Goal: Use online tool/utility: Utilize a website feature to perform a specific function

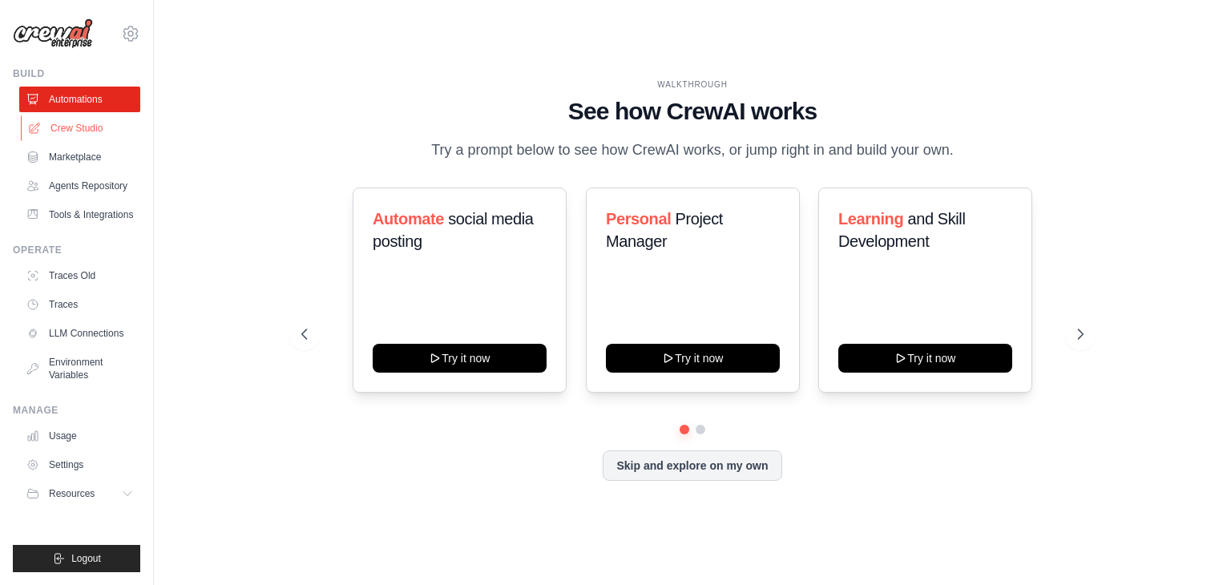
click at [66, 127] on link "Crew Studio" at bounding box center [81, 128] width 121 height 26
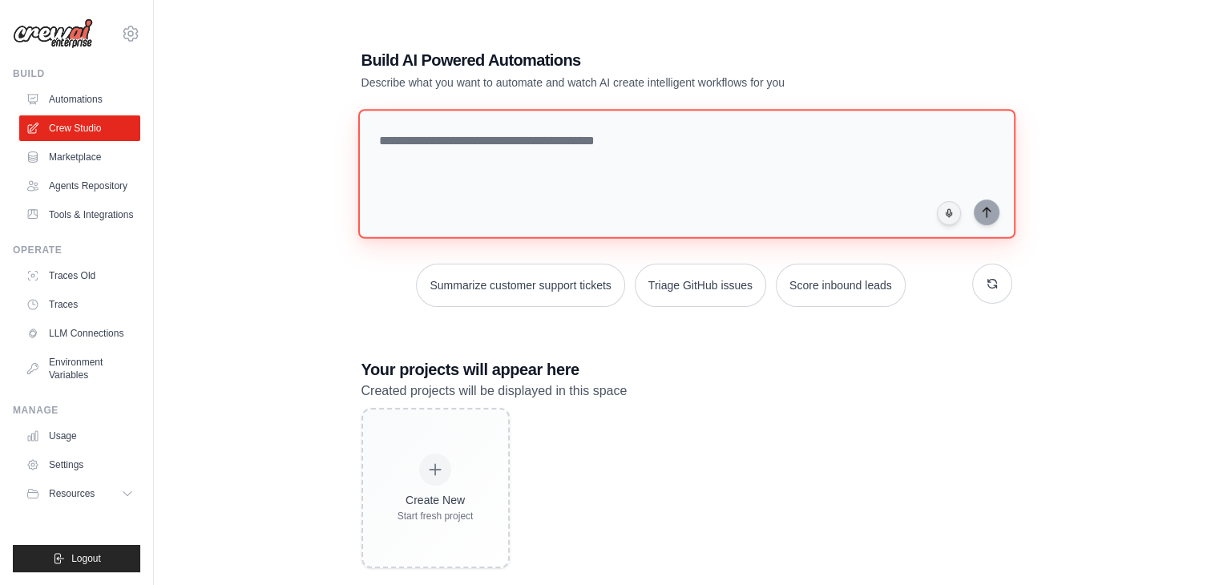
click at [771, 167] on textarea at bounding box center [685, 174] width 657 height 130
click at [695, 168] on textarea at bounding box center [685, 174] width 657 height 130
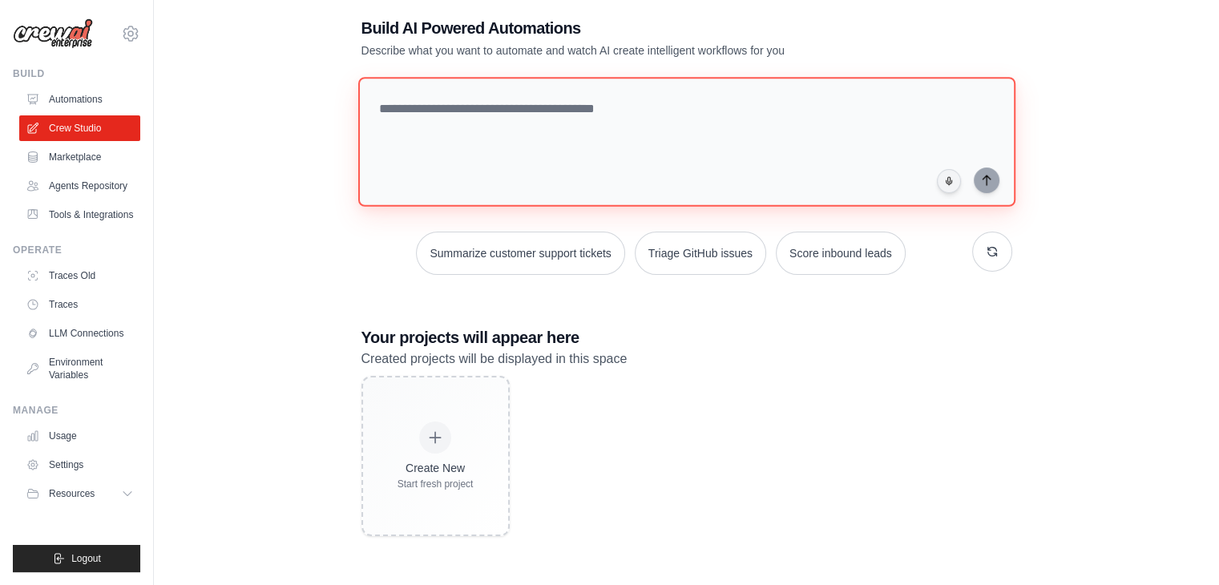
click at [497, 175] on textarea at bounding box center [685, 142] width 657 height 130
click at [578, 121] on textarea at bounding box center [685, 142] width 657 height 130
paste textarea "**********"
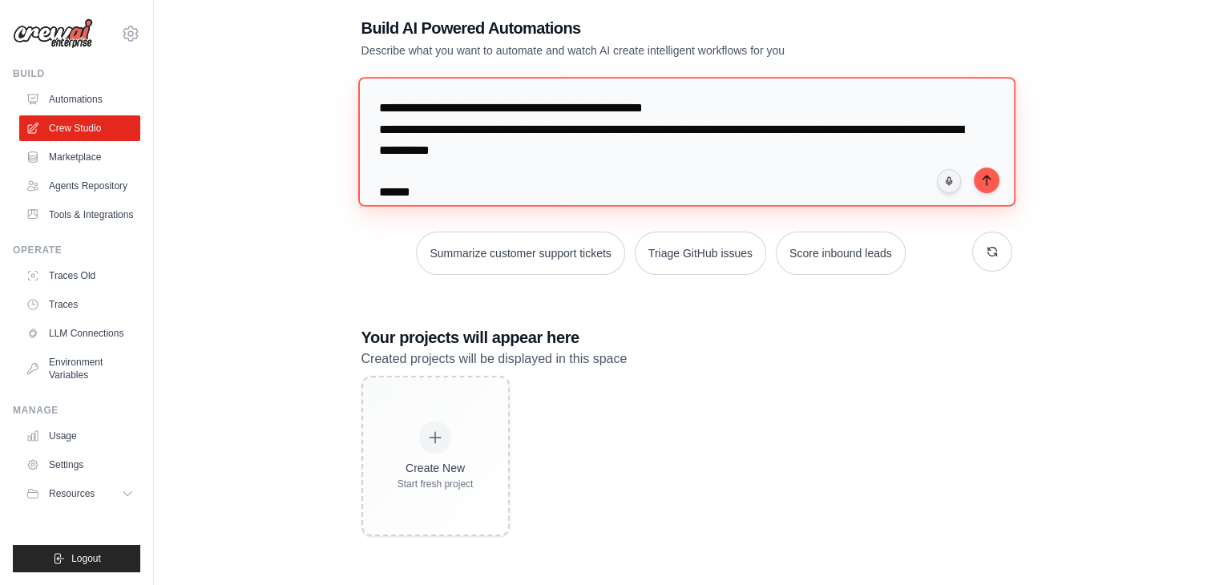
scroll to position [578, 0]
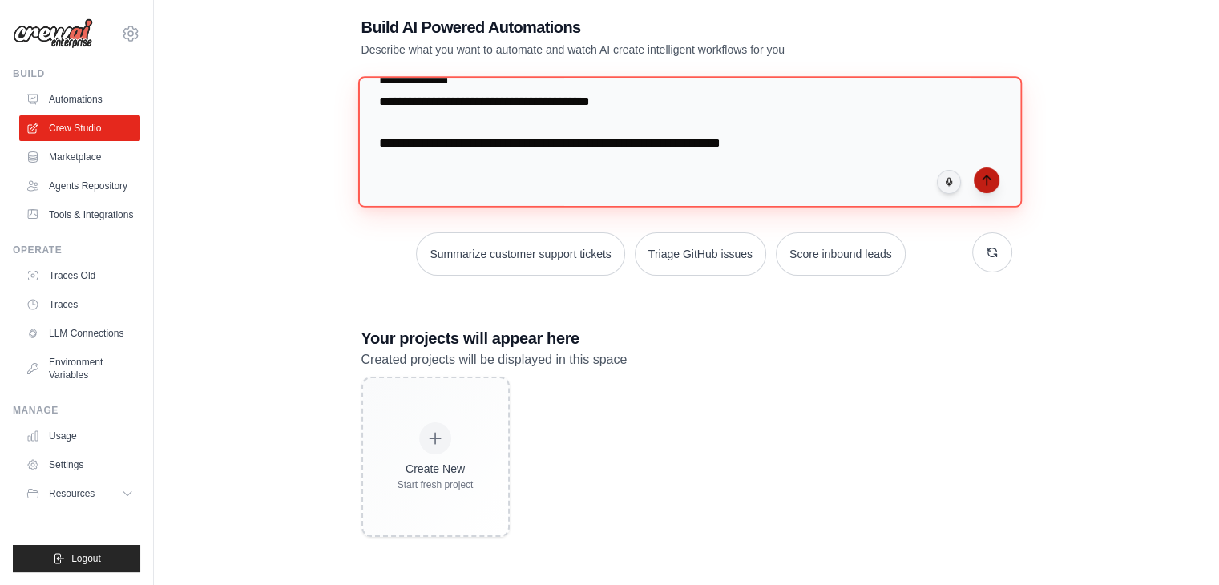
type textarea "**********"
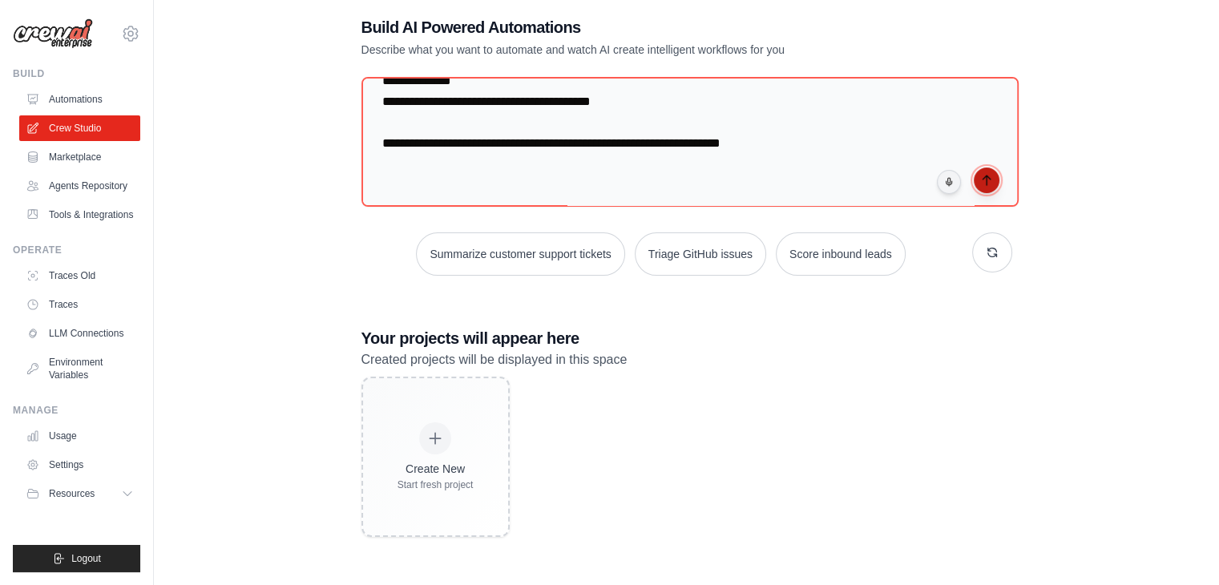
click at [990, 181] on icon "submit" at bounding box center [986, 180] width 13 height 13
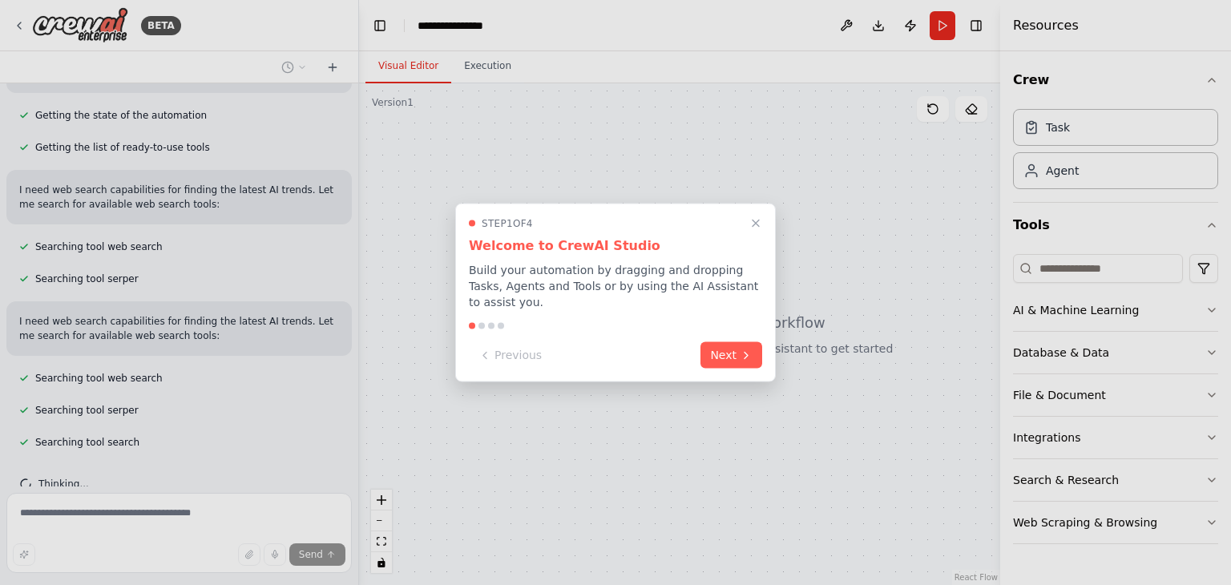
scroll to position [675, 0]
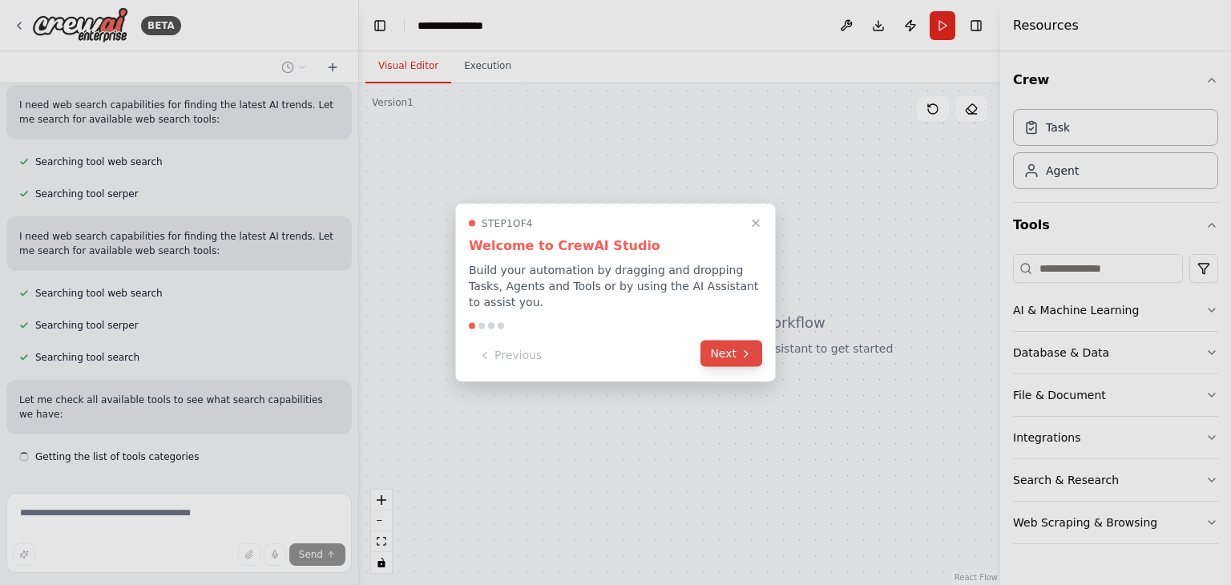
click at [737, 353] on button "Next" at bounding box center [731, 353] width 62 height 26
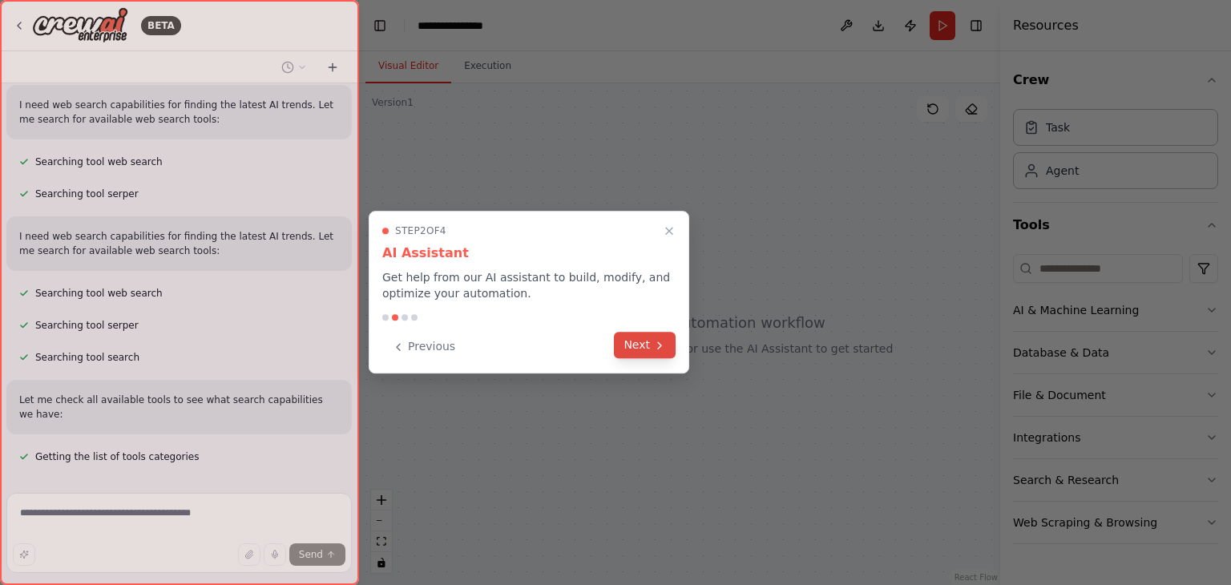
click at [643, 340] on button "Next" at bounding box center [645, 345] width 62 height 26
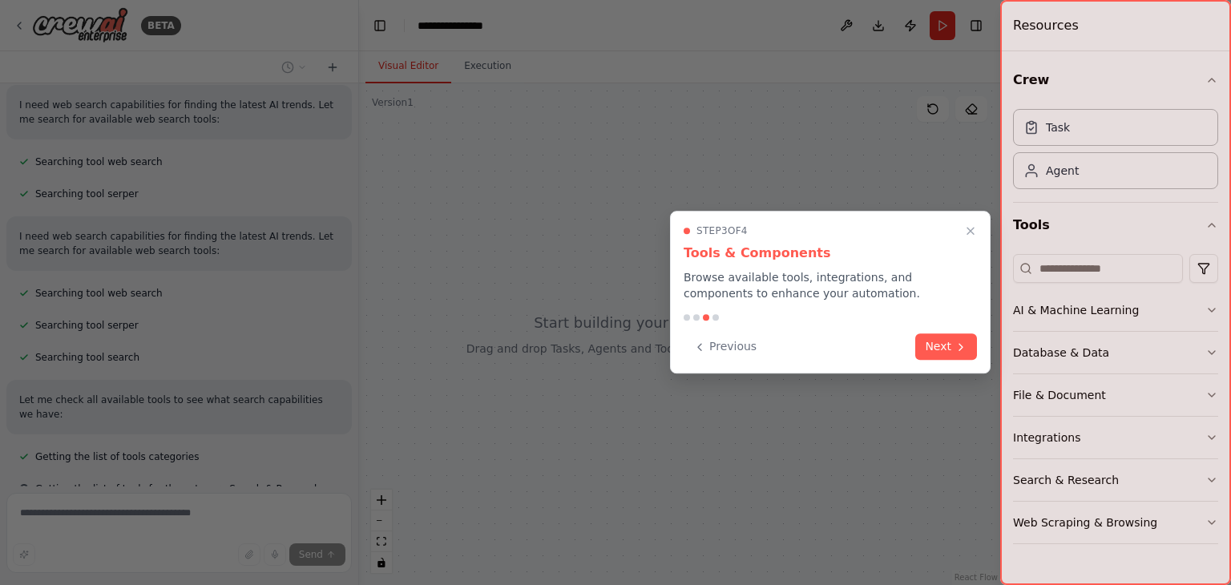
scroll to position [707, 0]
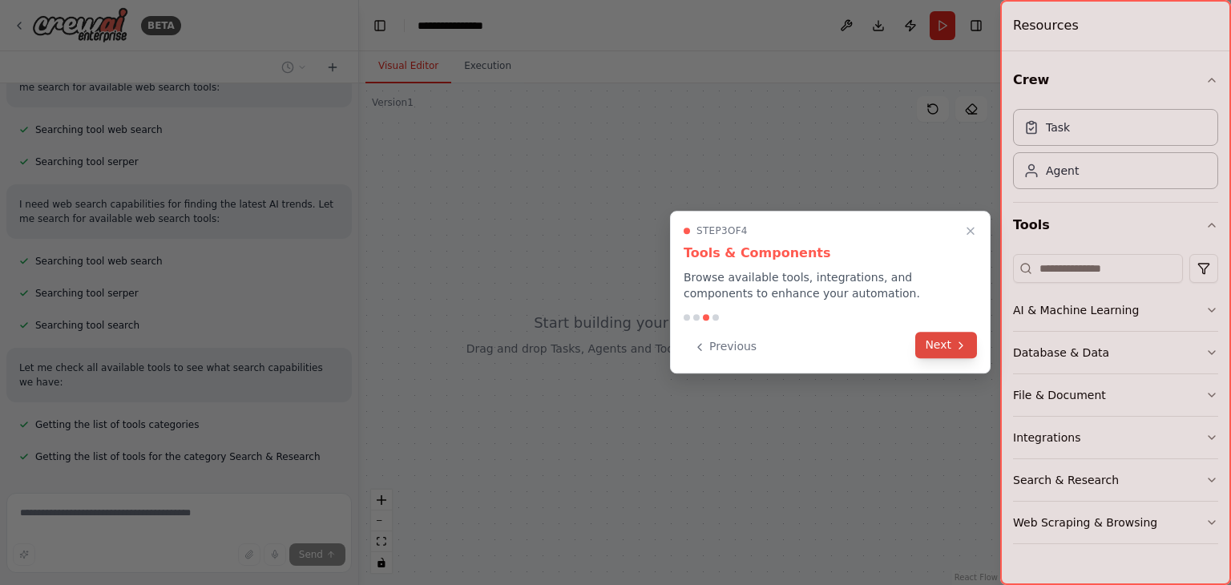
click at [928, 349] on button "Next" at bounding box center [946, 345] width 62 height 26
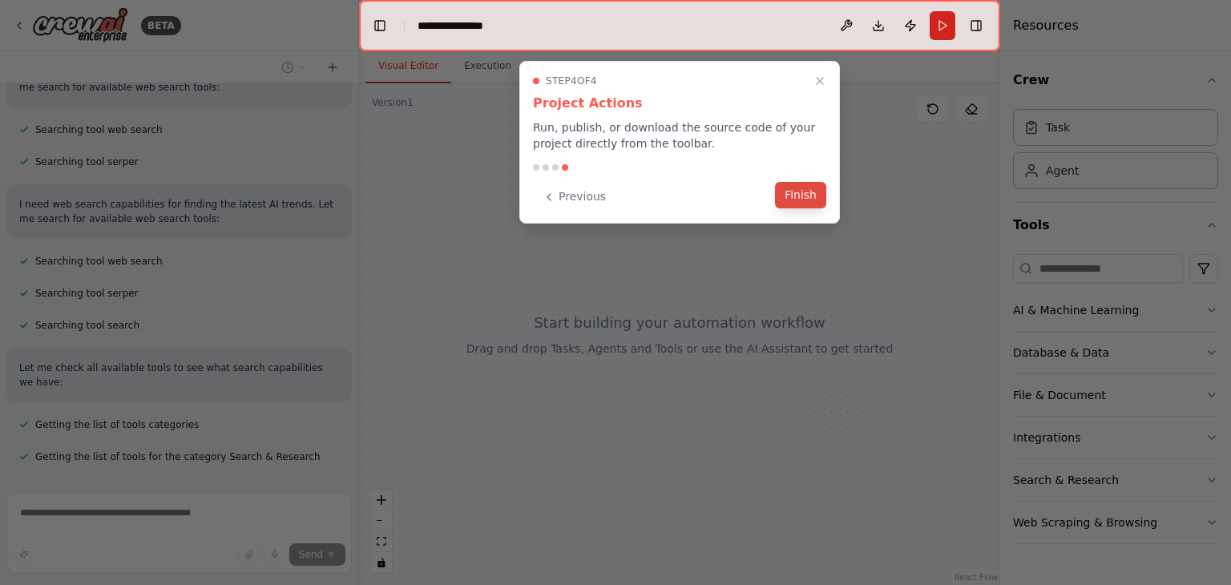
click at [804, 189] on button "Finish" at bounding box center [800, 195] width 51 height 26
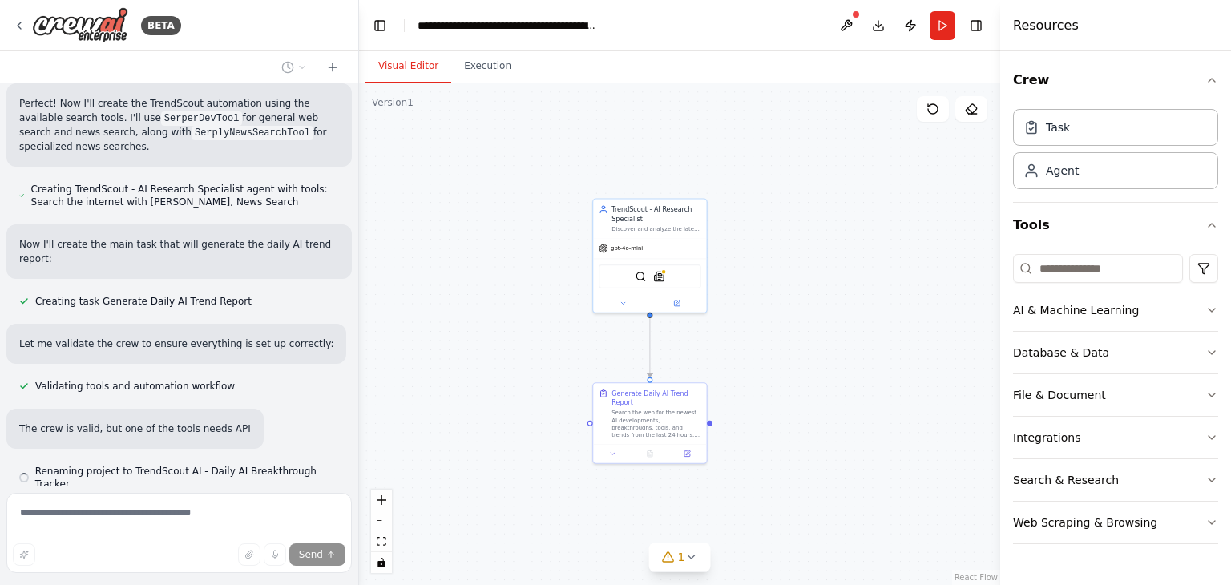
scroll to position [1117, 0]
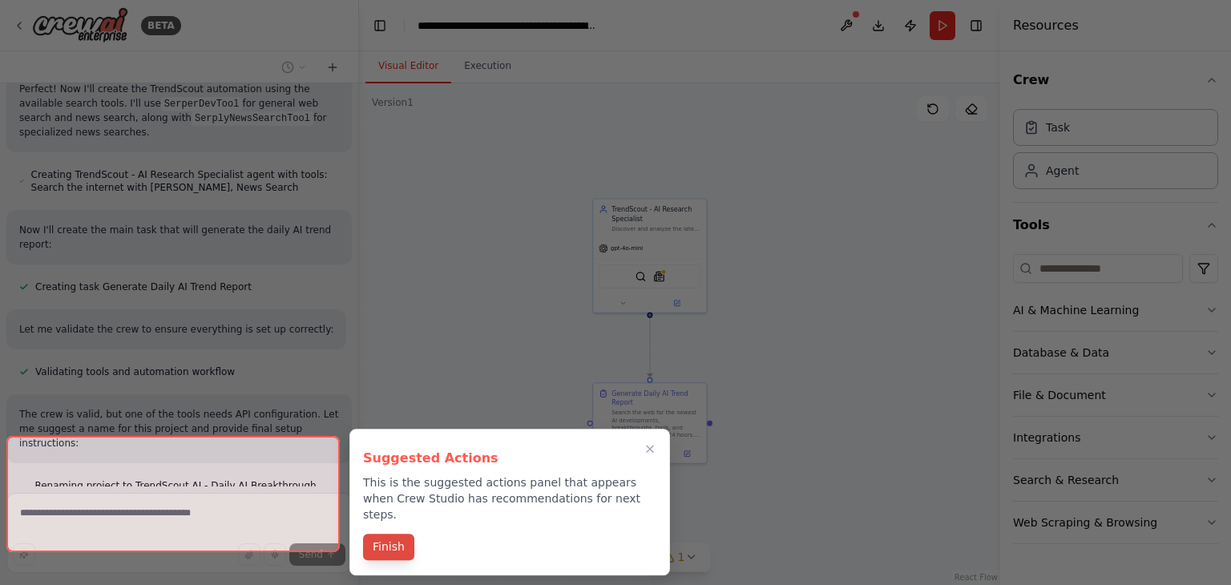
click at [384, 534] on button "Finish" at bounding box center [388, 547] width 51 height 26
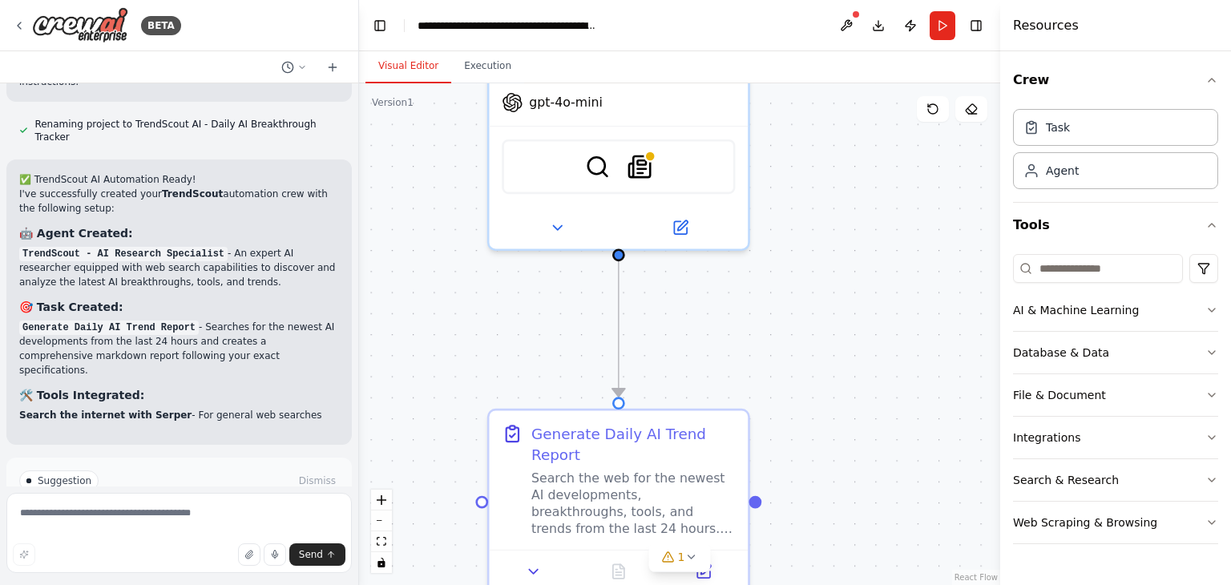
drag, startPoint x: 494, startPoint y: 254, endPoint x: 785, endPoint y: 573, distance: 432.1
click at [785, 573] on div ".deletable-edge-delete-btn { width: 20px; height: 20px; border: 0px solid #ffff…" at bounding box center [679, 334] width 641 height 502
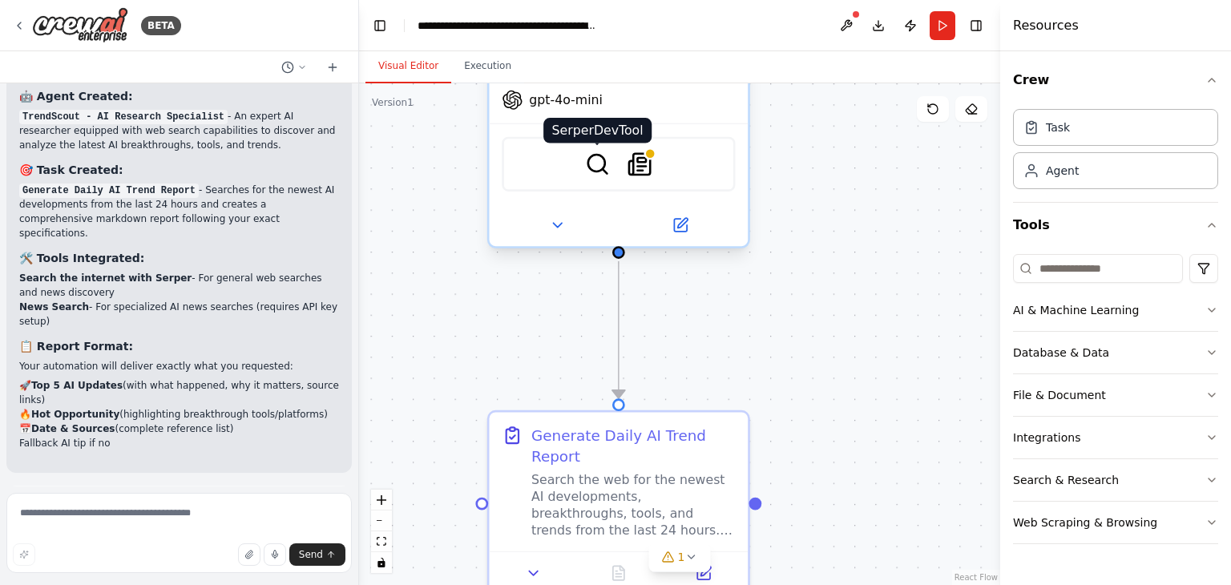
click at [600, 167] on img at bounding box center [597, 163] width 25 height 25
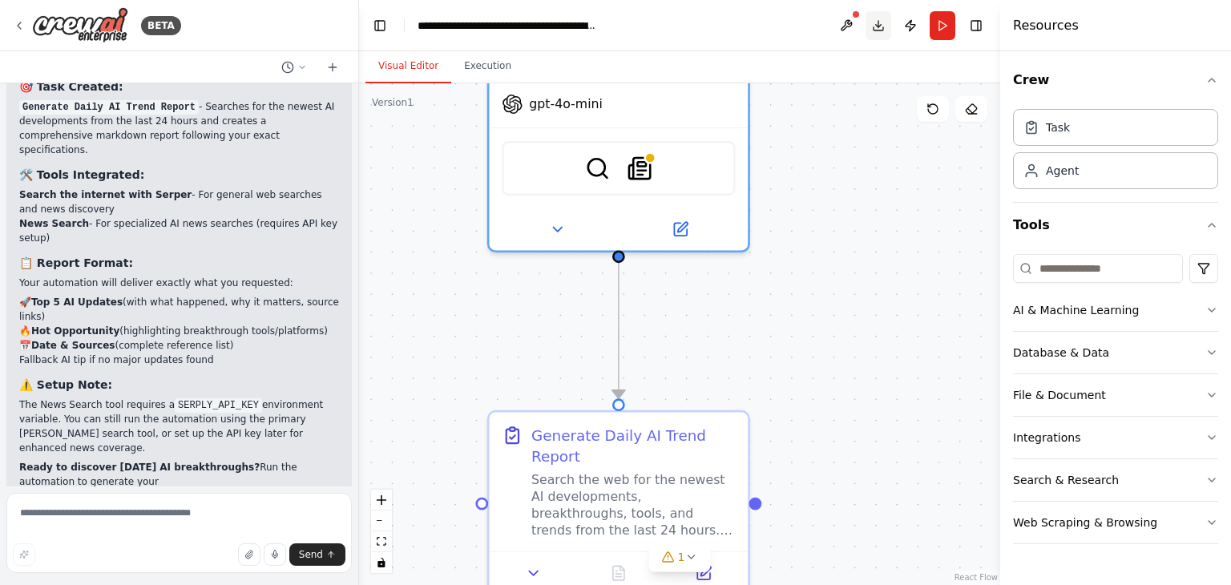
scroll to position [1712, 0]
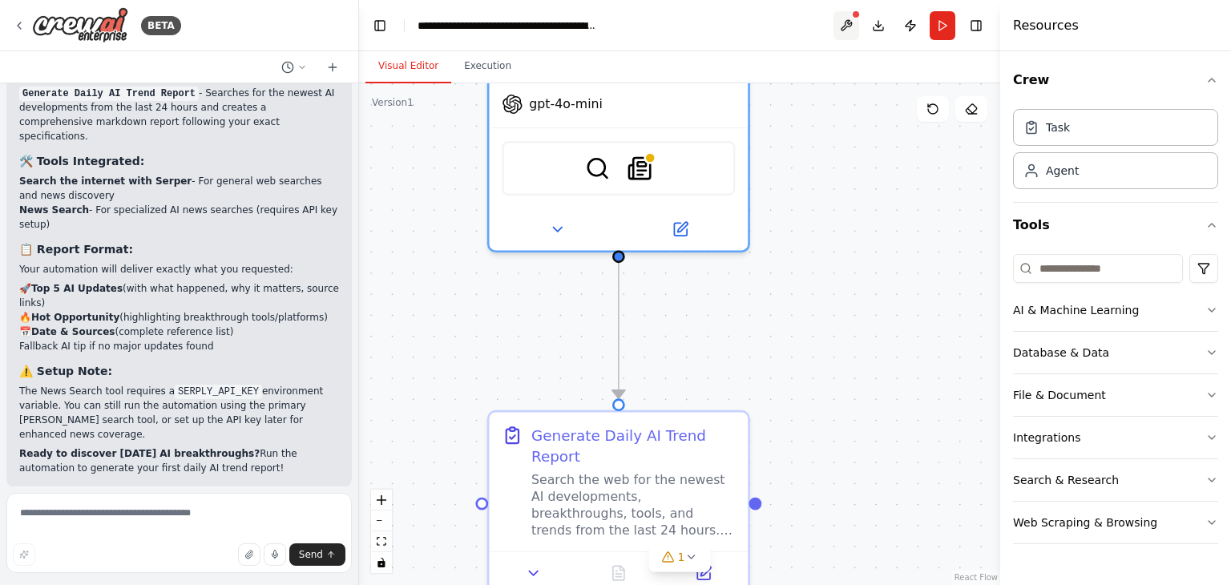
click at [844, 26] on button at bounding box center [846, 25] width 26 height 29
click at [884, 28] on button "Download" at bounding box center [878, 25] width 26 height 29
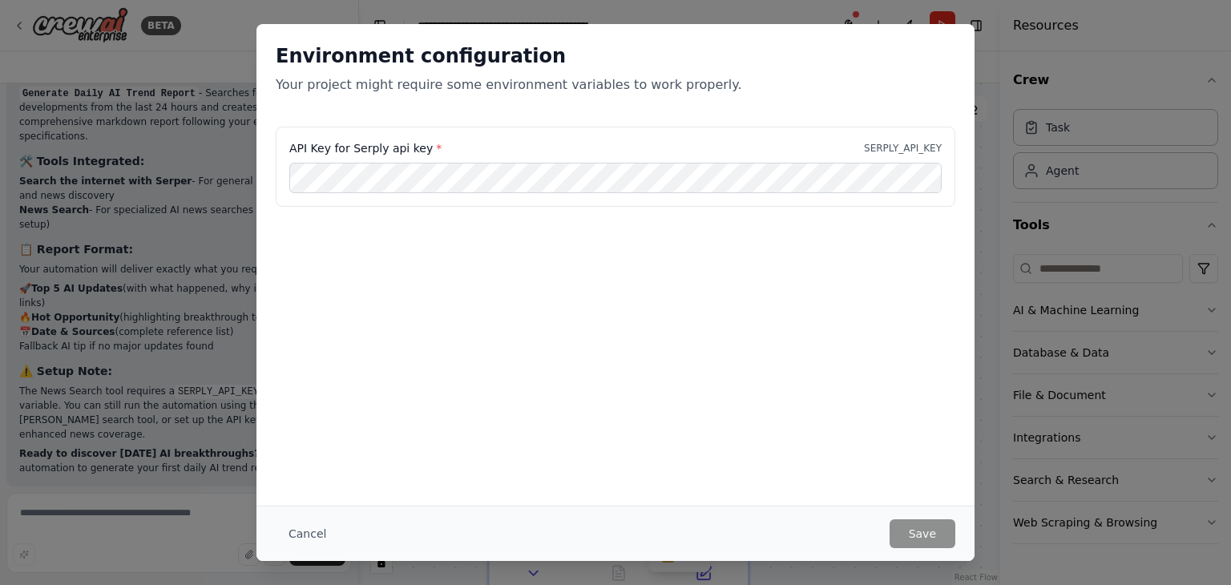
click at [951, 230] on div "API Key for Serply api key * SERPLY_API_KEY" at bounding box center [615, 207] width 718 height 160
click at [1037, 251] on div "Environment configuration Your project might require some environment variables…" at bounding box center [615, 292] width 1231 height 585
click at [308, 536] on button "Cancel" at bounding box center [307, 533] width 63 height 29
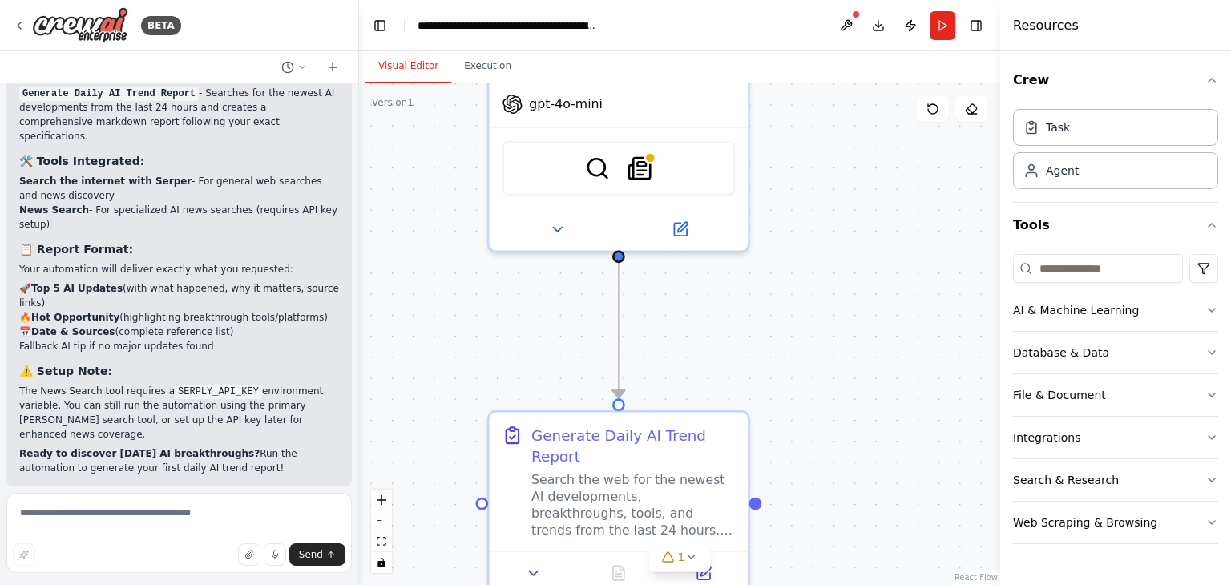
click at [868, 247] on div ".deletable-edge-delete-btn { width: 20px; height: 20px; border: 0px solid #ffff…" at bounding box center [679, 334] width 641 height 502
click at [848, 14] on button at bounding box center [846, 25] width 26 height 29
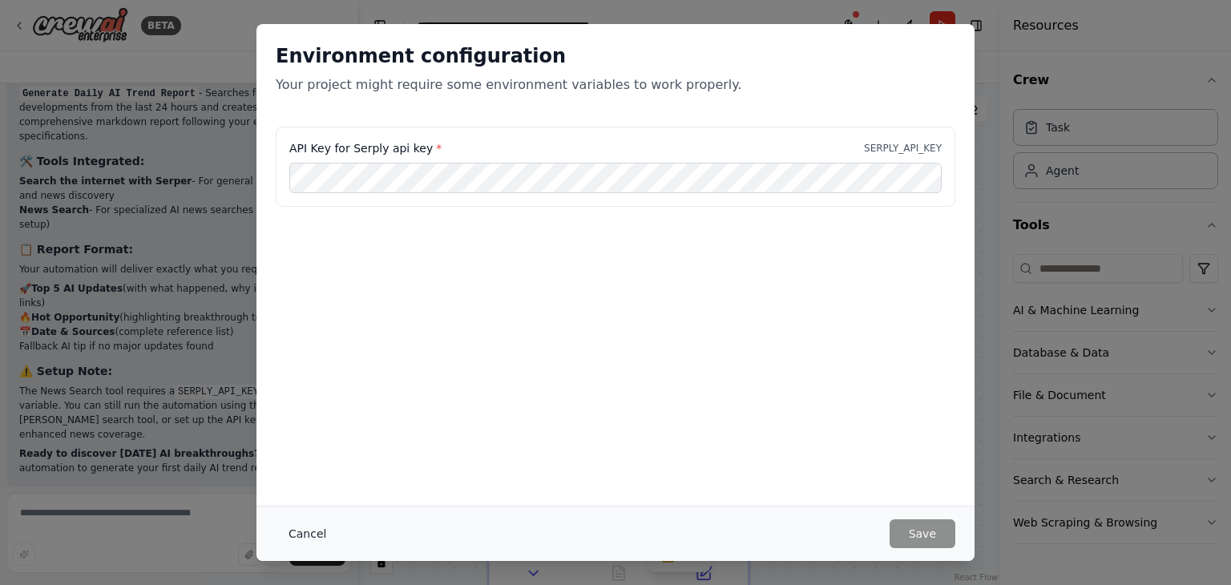
click at [298, 534] on button "Cancel" at bounding box center [307, 533] width 63 height 29
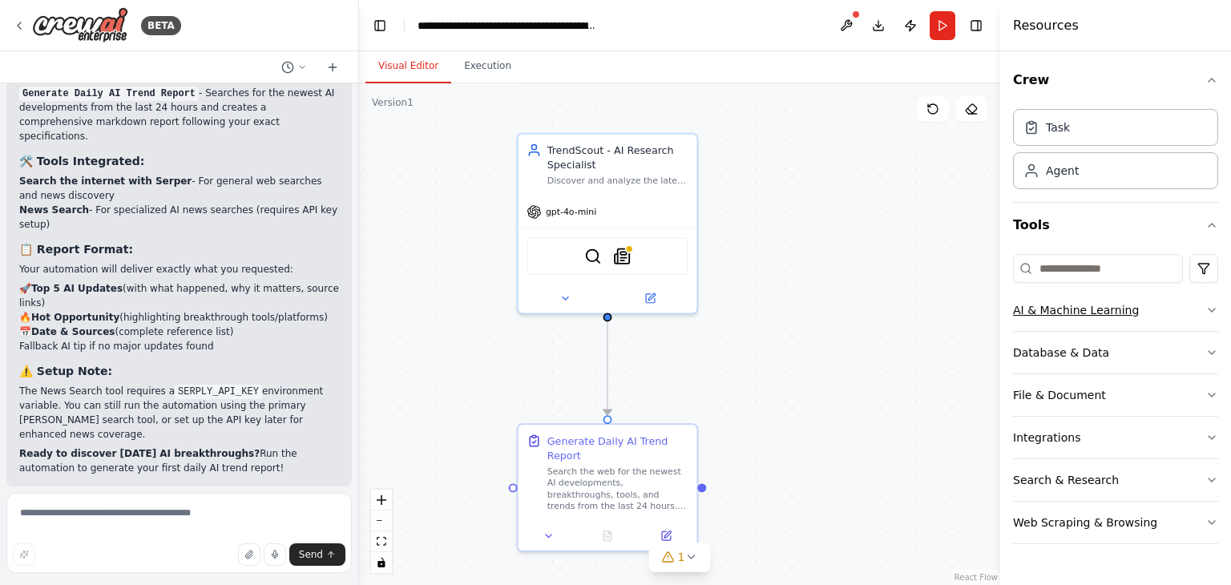
click at [1120, 315] on div "AI & Machine Learning" at bounding box center [1076, 310] width 126 height 16
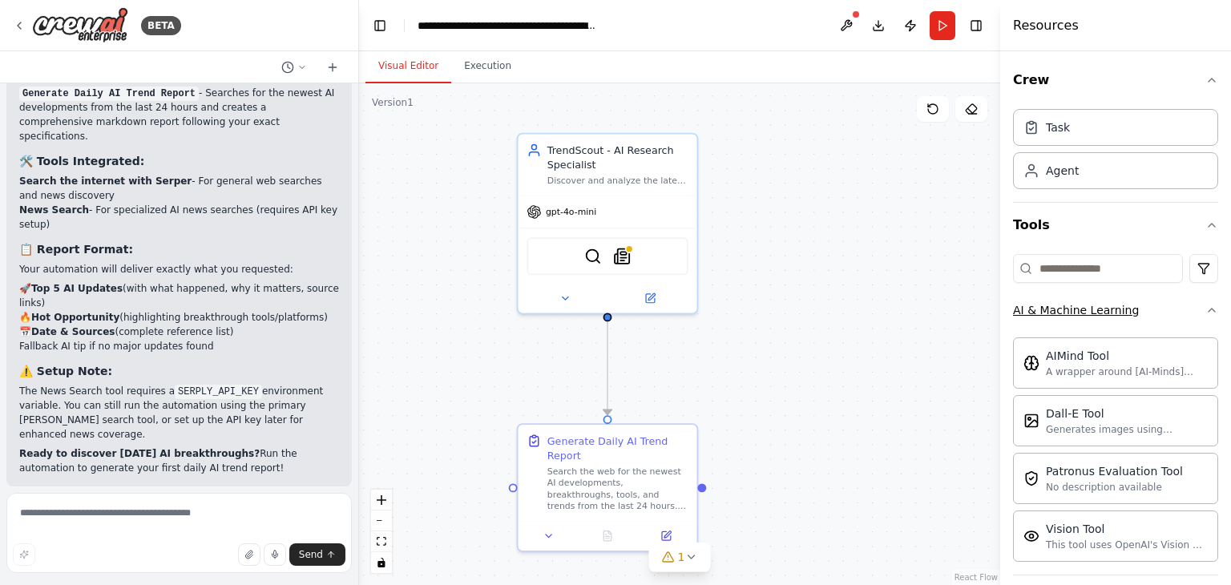
click at [1158, 314] on button "AI & Machine Learning" at bounding box center [1115, 310] width 205 height 42
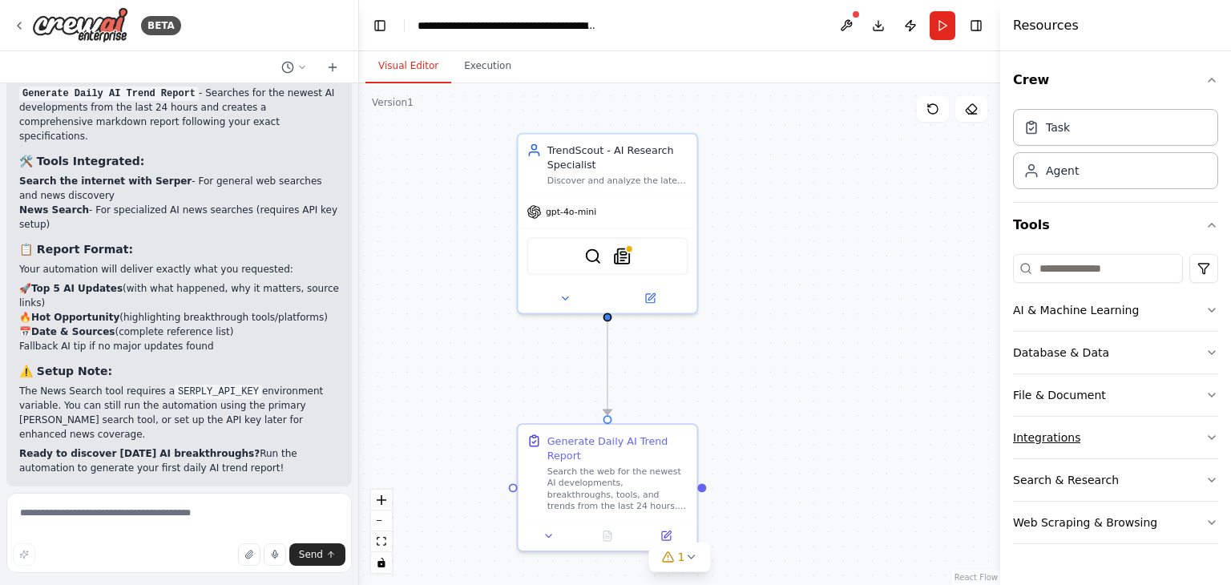
click at [1138, 435] on button "Integrations" at bounding box center [1115, 438] width 205 height 42
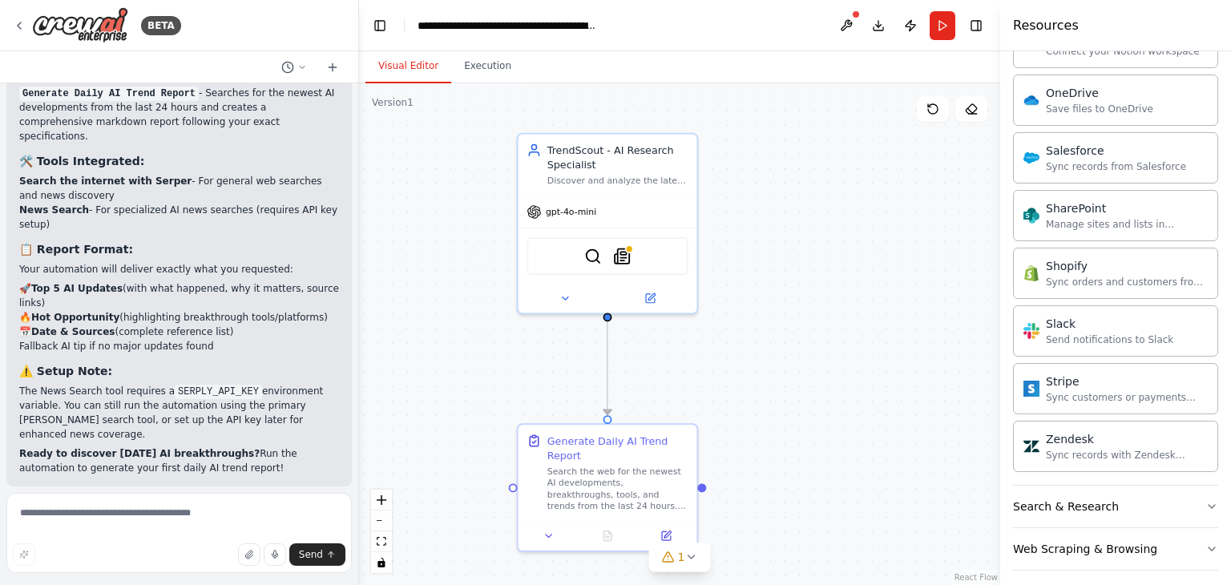
scroll to position [1258, 0]
click at [1099, 507] on button "Search & Research" at bounding box center [1115, 504] width 205 height 42
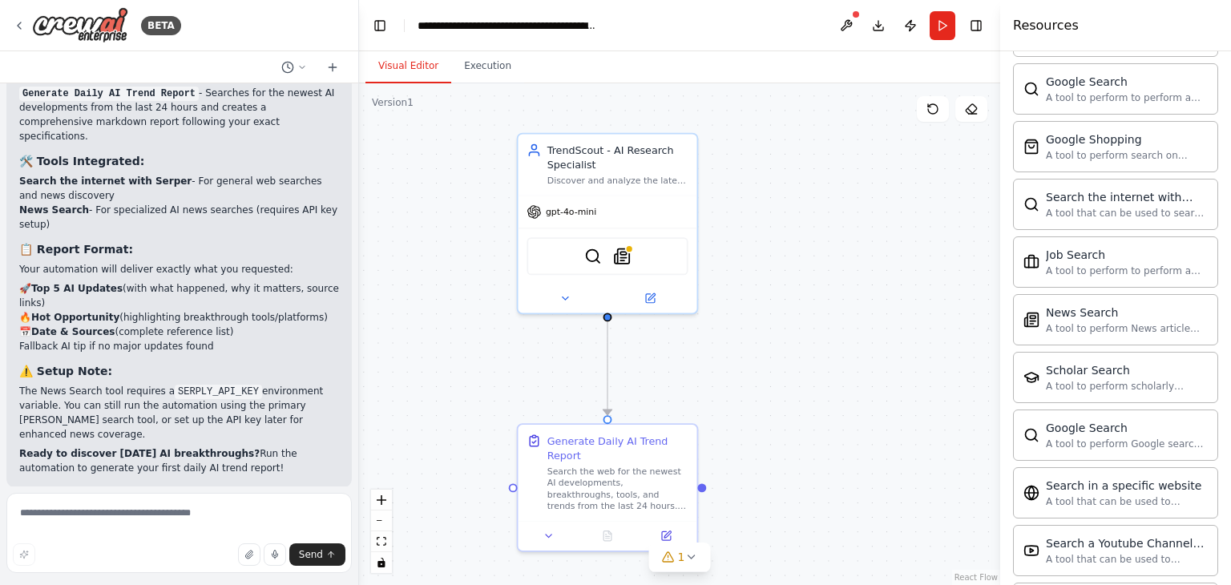
scroll to position [2073, 0]
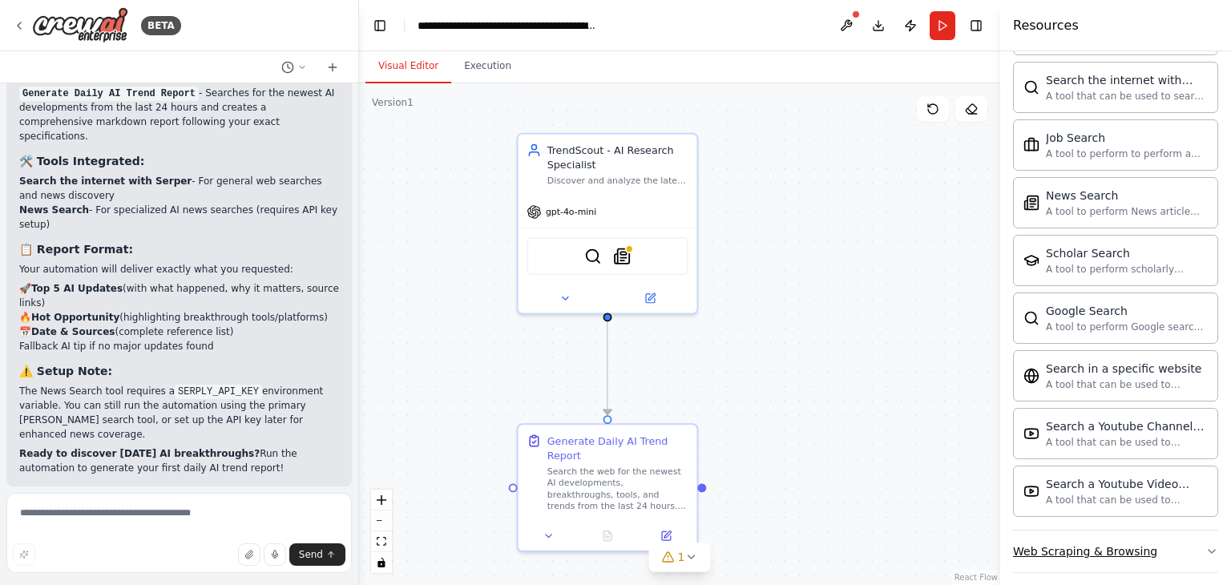
click at [1052, 543] on div "Web Scraping & Browsing" at bounding box center [1085, 551] width 144 height 16
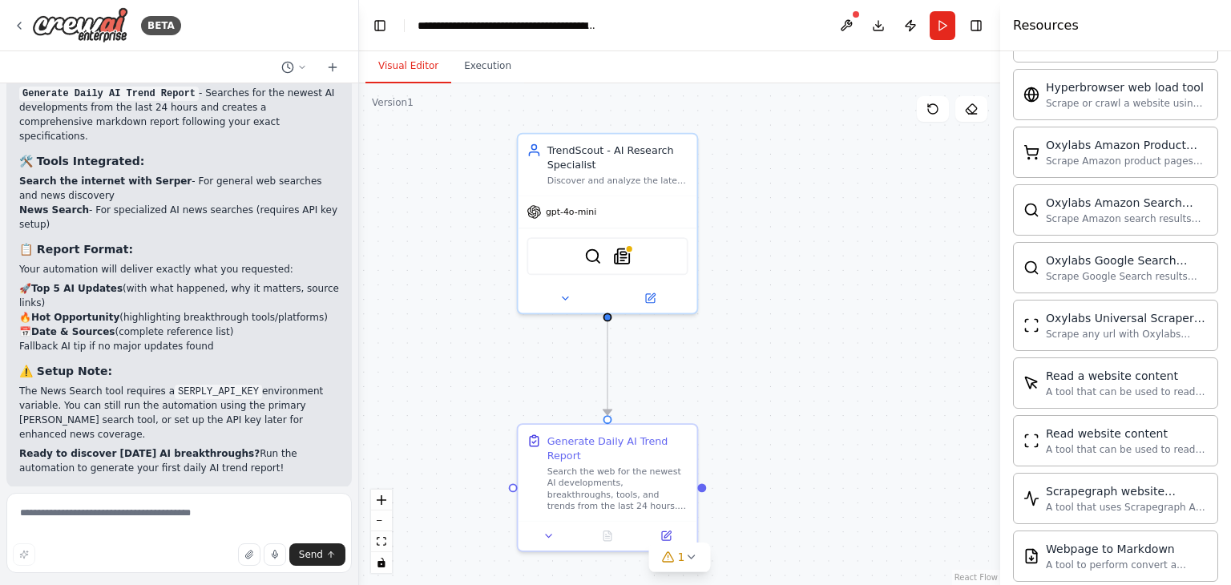
scroll to position [2848, 0]
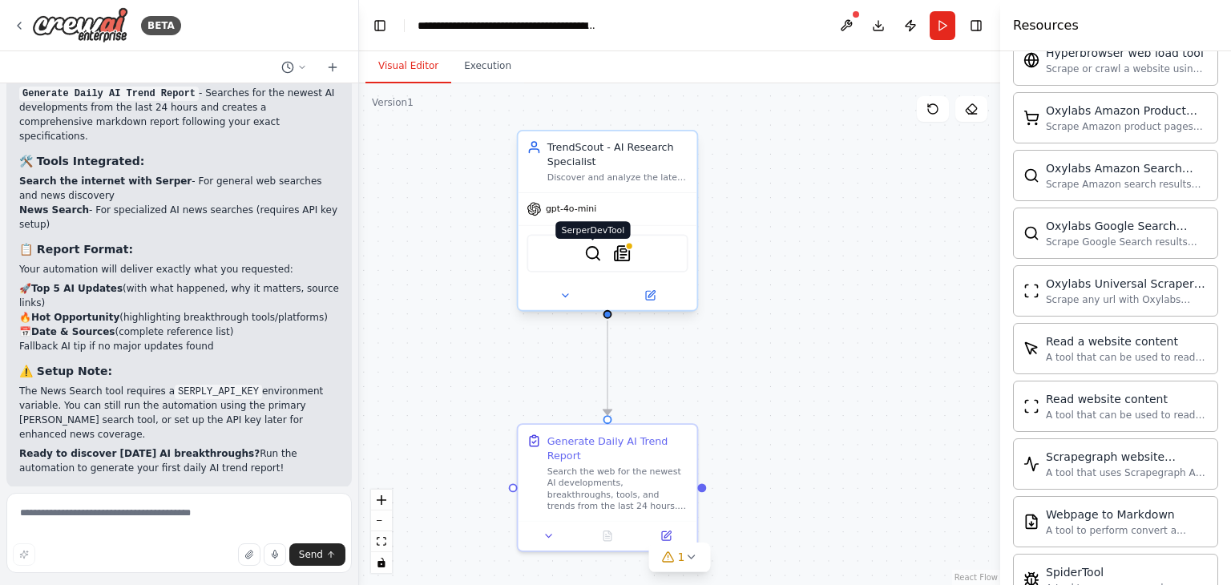
click at [592, 252] on img at bounding box center [593, 253] width 18 height 18
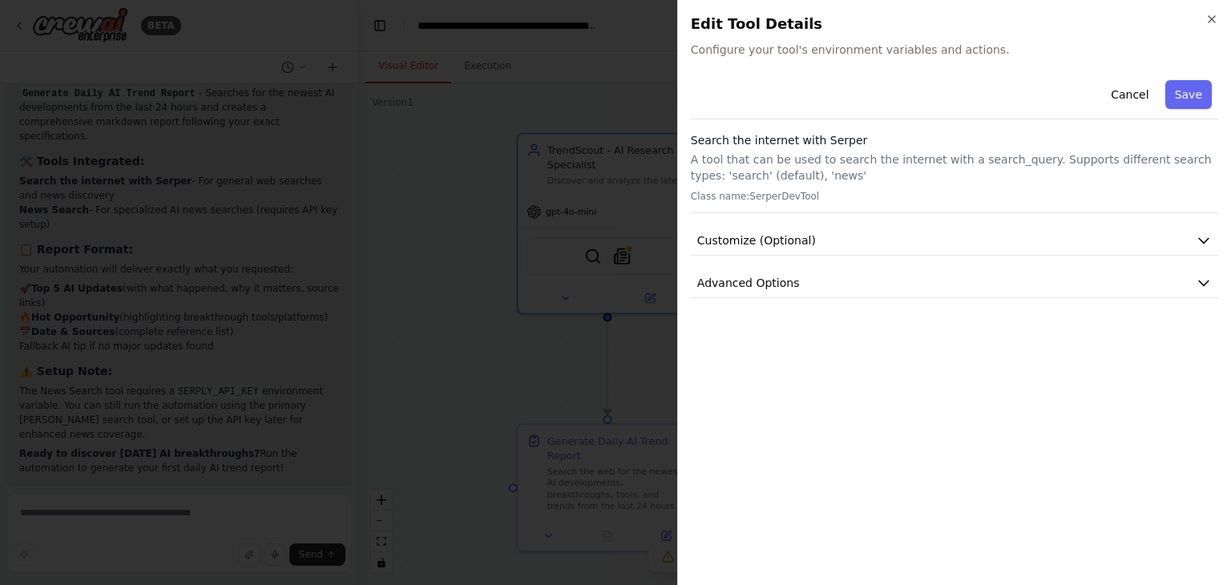
click at [891, 58] on div "Close Edit Tool Details Configure your tool's environment variables and actions…" at bounding box center [954, 292] width 554 height 585
click at [892, 46] on span "Configure your tool's environment variables and actions." at bounding box center [954, 50] width 527 height 16
click at [884, 238] on button "Customize (Optional)" at bounding box center [954, 241] width 527 height 30
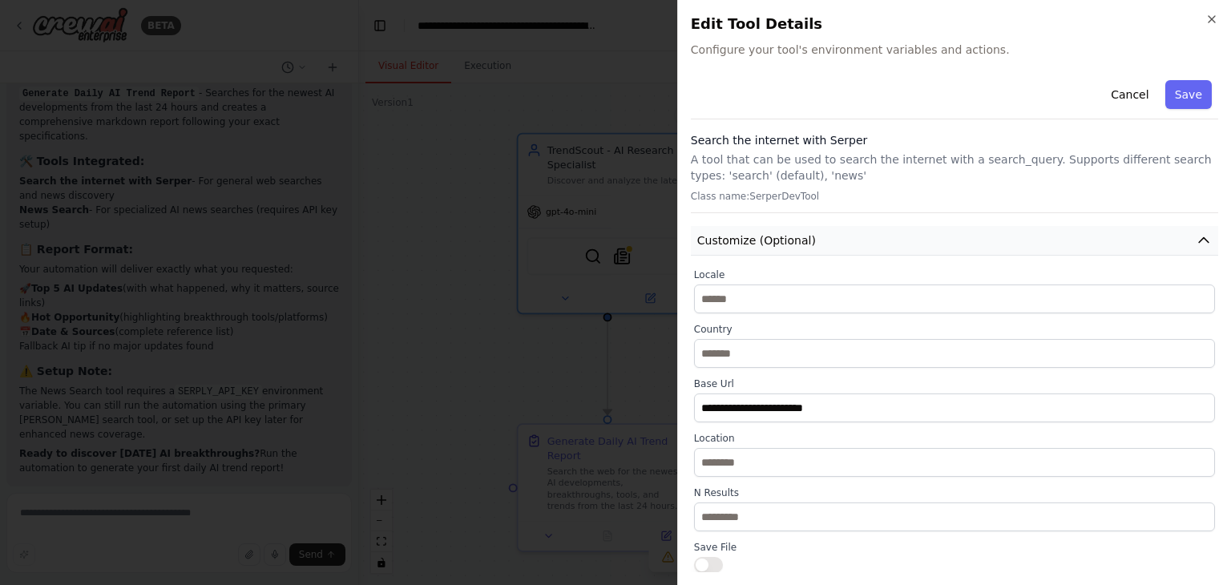
click at [873, 244] on button "Customize (Optional)" at bounding box center [954, 241] width 527 height 30
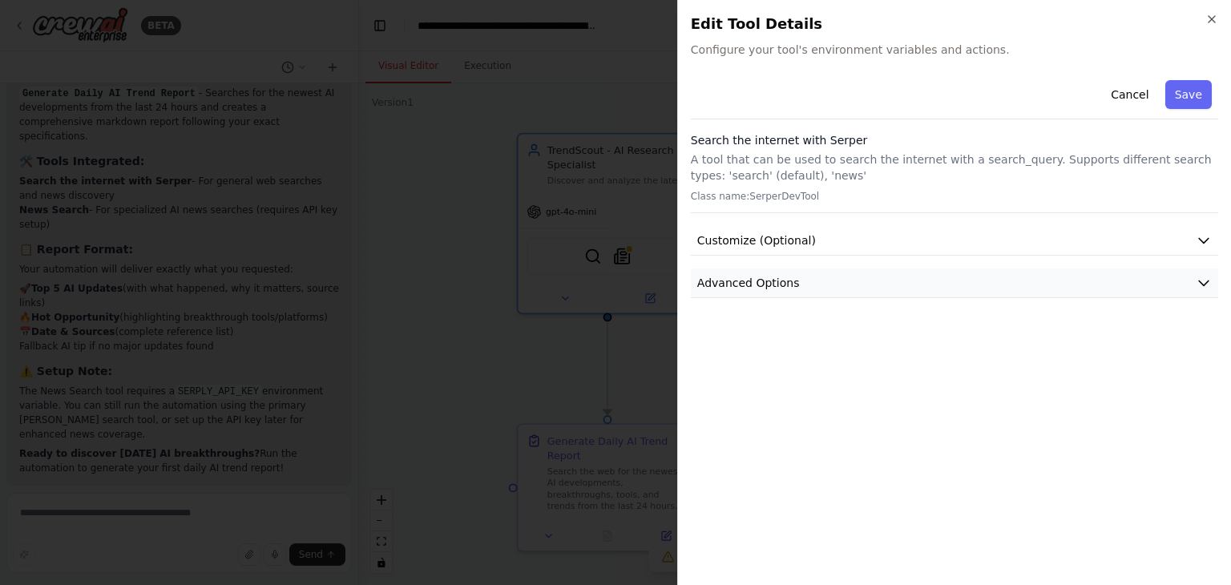
click at [852, 283] on button "Advanced Options" at bounding box center [954, 283] width 527 height 30
click at [1210, 6] on div "Close Edit Tool Details Configure your tool's environment variables and actions…" at bounding box center [954, 292] width 554 height 585
click at [1207, 14] on icon "button" at bounding box center [1211, 19] width 13 height 13
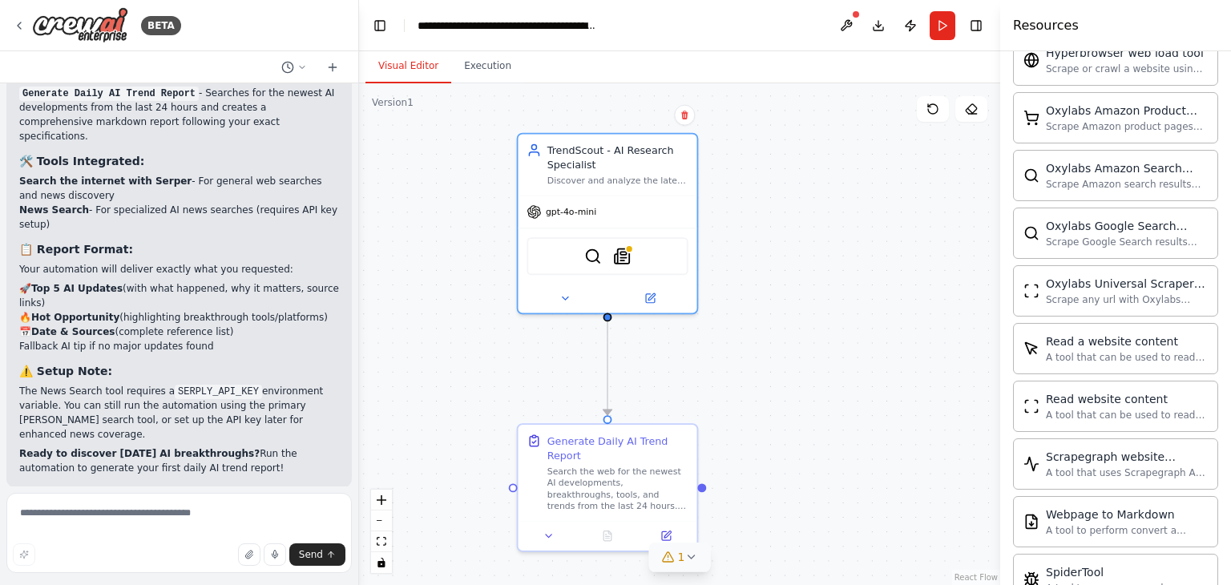
click at [670, 561] on icon at bounding box center [668, 557] width 10 height 10
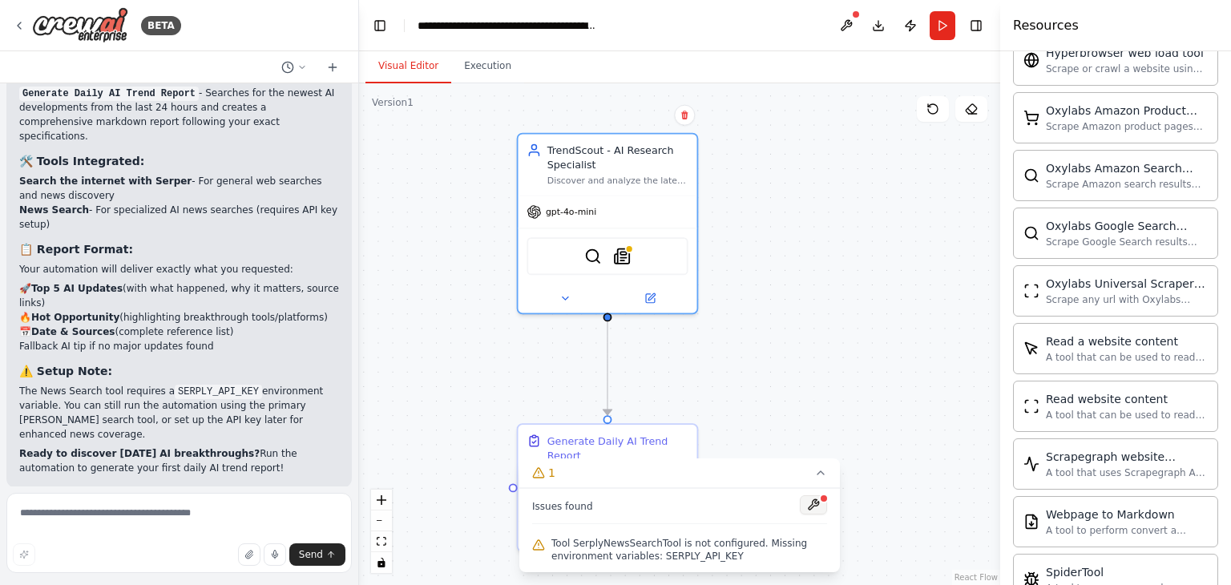
click at [812, 502] on button at bounding box center [813, 504] width 27 height 19
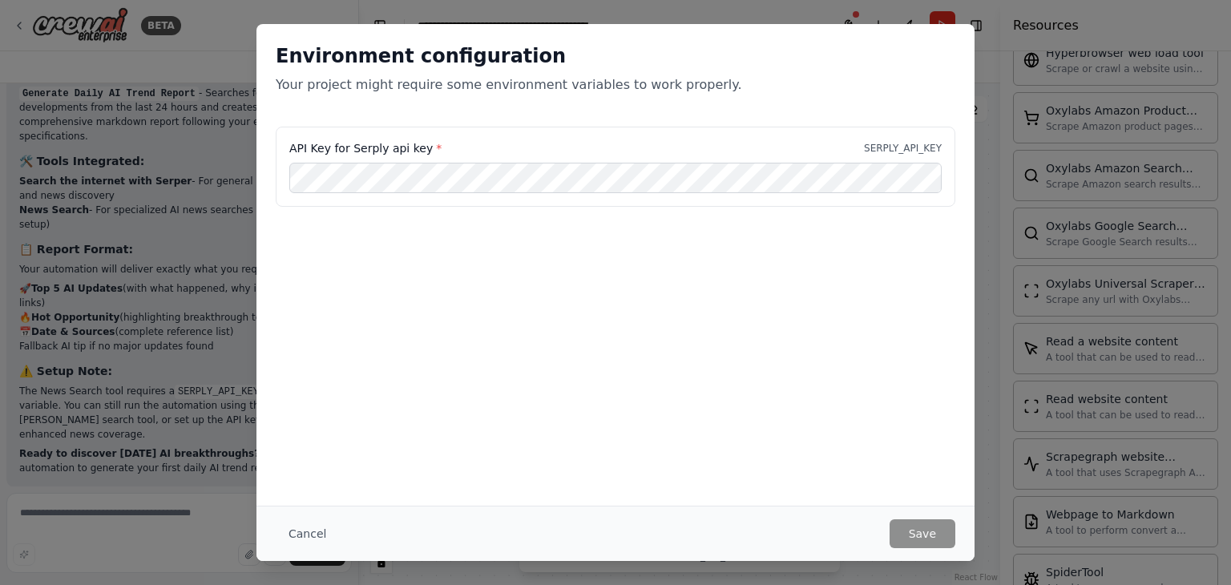
click at [1041, 274] on div "Environment configuration Your project might require some environment variables…" at bounding box center [615, 292] width 1231 height 585
click at [310, 530] on button "Cancel" at bounding box center [307, 533] width 63 height 29
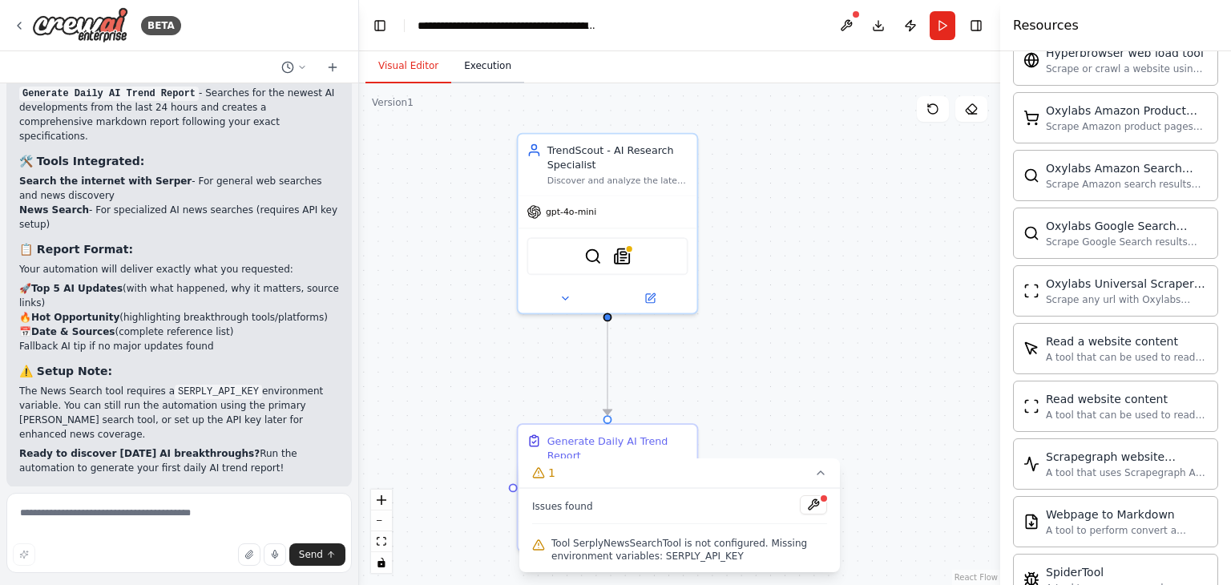
click at [480, 55] on button "Execution" at bounding box center [487, 67] width 73 height 34
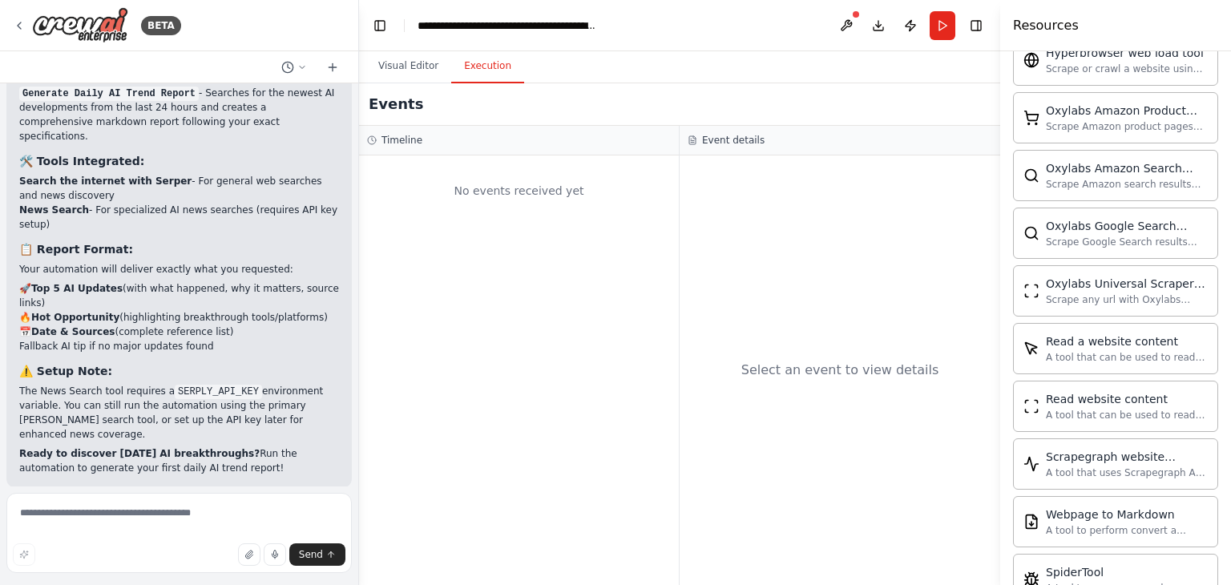
click at [516, 195] on div "No events received yet" at bounding box center [519, 190] width 304 height 54
click at [825, 199] on div "Select an event to view details" at bounding box center [839, 369] width 320 height 429
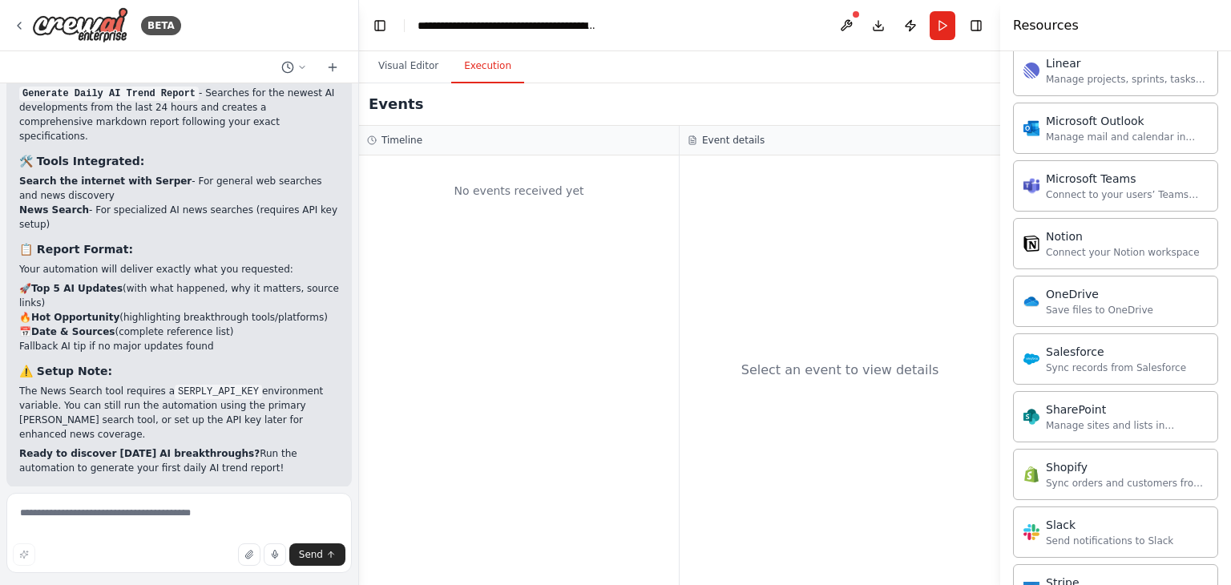
scroll to position [0, 0]
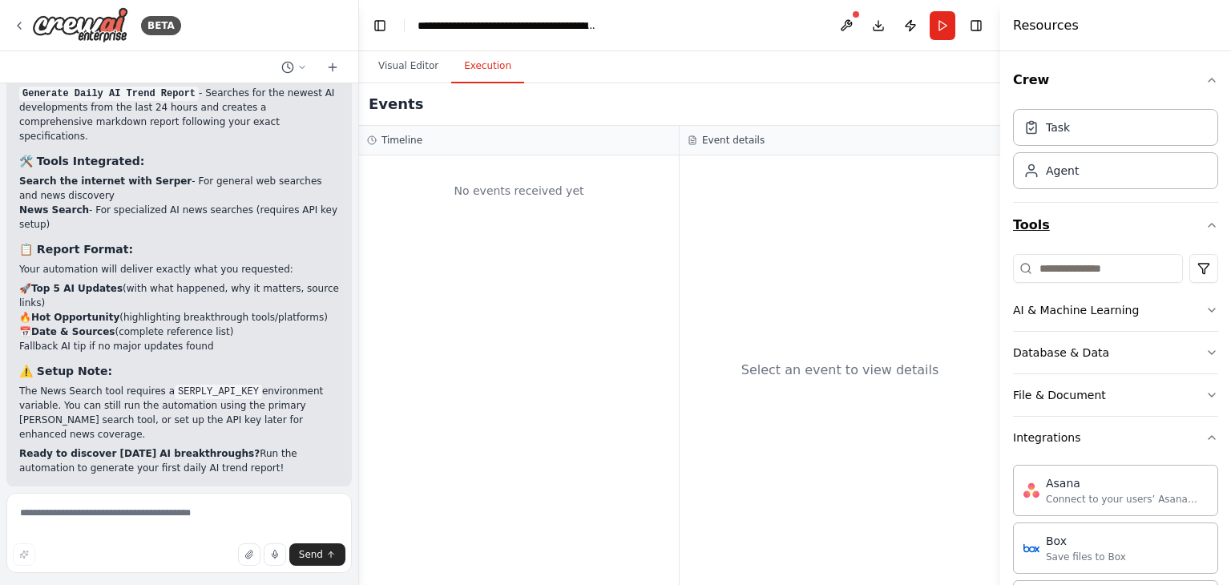
click at [1132, 231] on button "Tools" at bounding box center [1115, 225] width 205 height 45
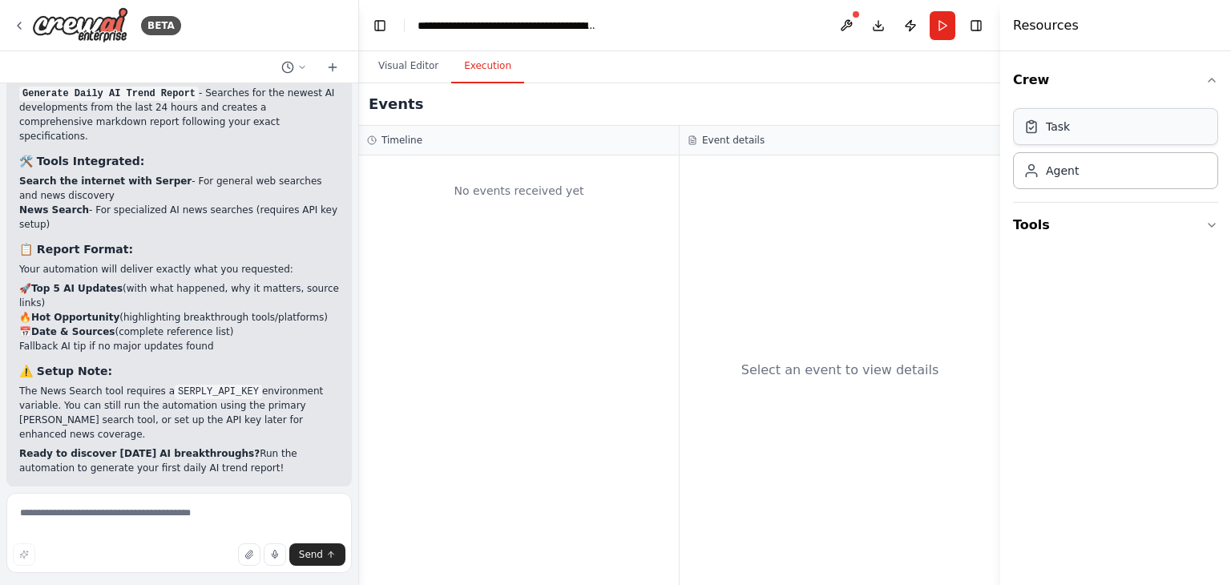
click at [1091, 128] on div "Task" at bounding box center [1115, 126] width 205 height 37
click at [1080, 183] on div "Agent" at bounding box center [1115, 169] width 205 height 37
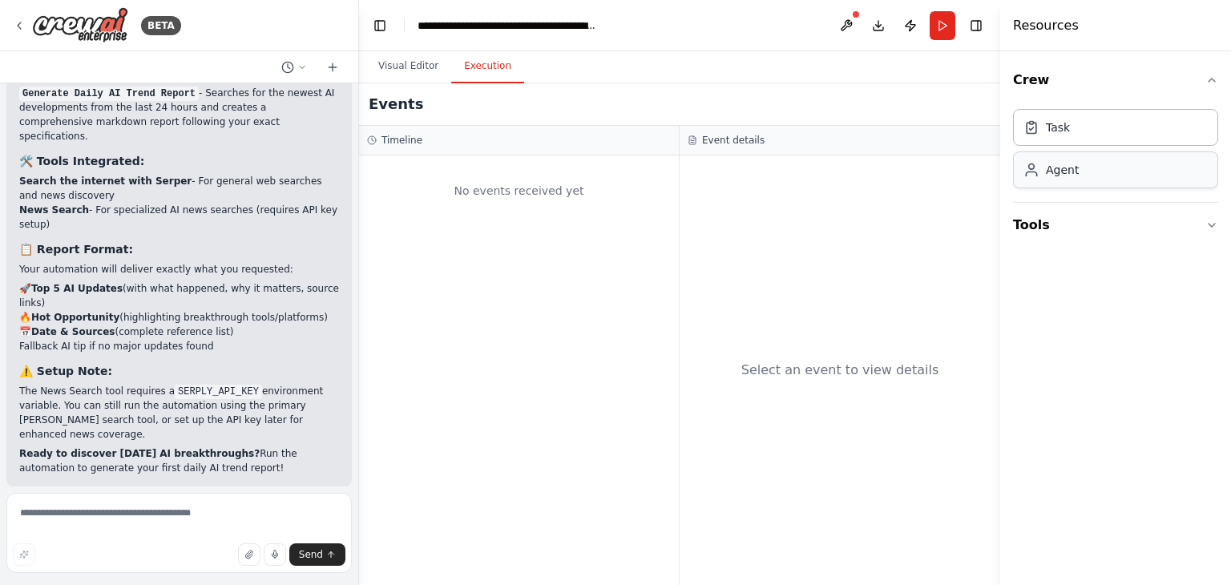
click at [1080, 183] on div "Agent" at bounding box center [1115, 169] width 205 height 37
click at [970, 33] on button "Toggle Right Sidebar" at bounding box center [976, 25] width 22 height 22
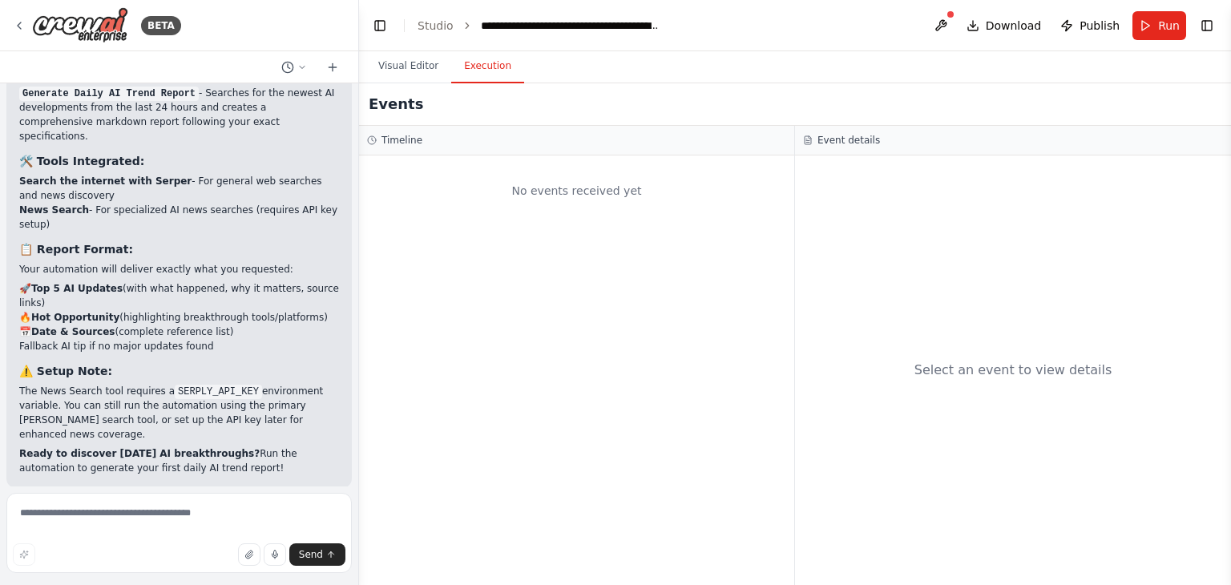
click at [1218, 23] on header "**********" at bounding box center [795, 25] width 872 height 51
click at [1207, 24] on button "Toggle Right Sidebar" at bounding box center [1206, 25] width 22 height 22
